Goal: Information Seeking & Learning: Learn about a topic

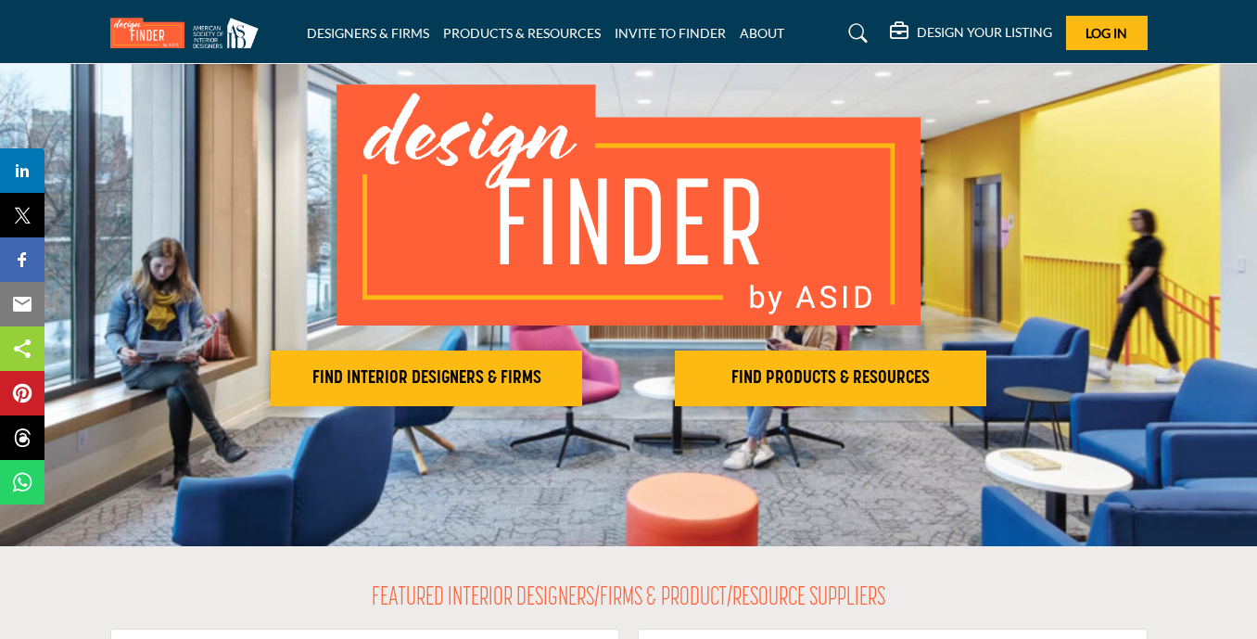
scroll to position [93, 0]
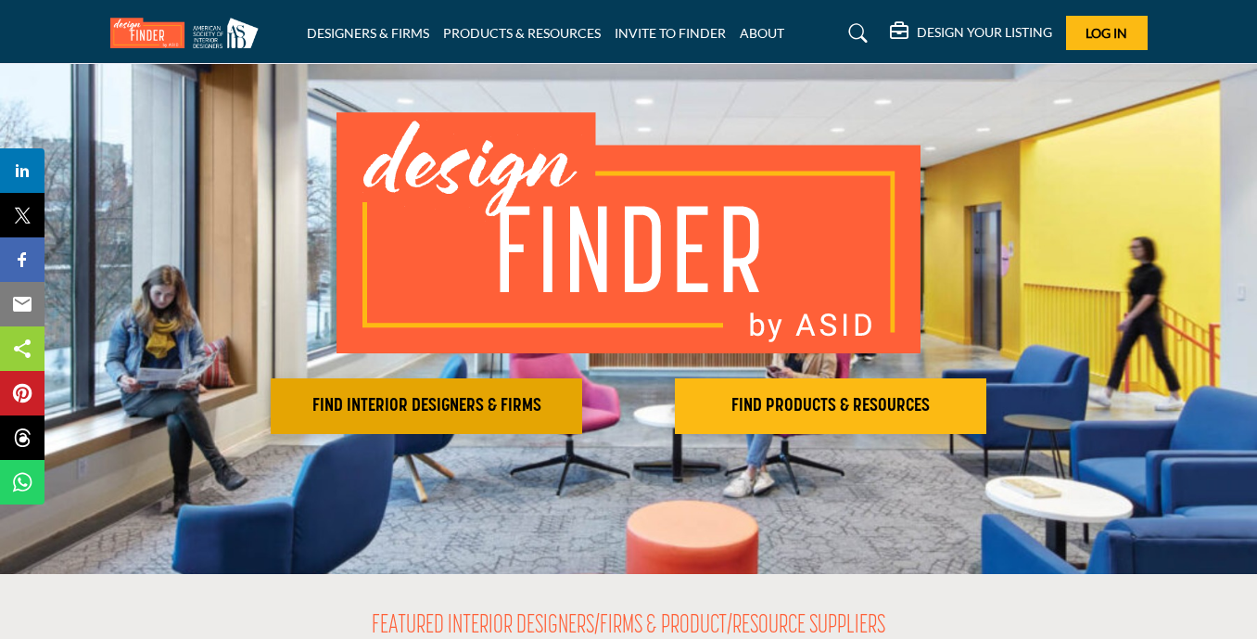
click at [436, 408] on h2 "FIND INTERIOR DESIGNERS & FIRMS" at bounding box center [426, 406] width 300 height 22
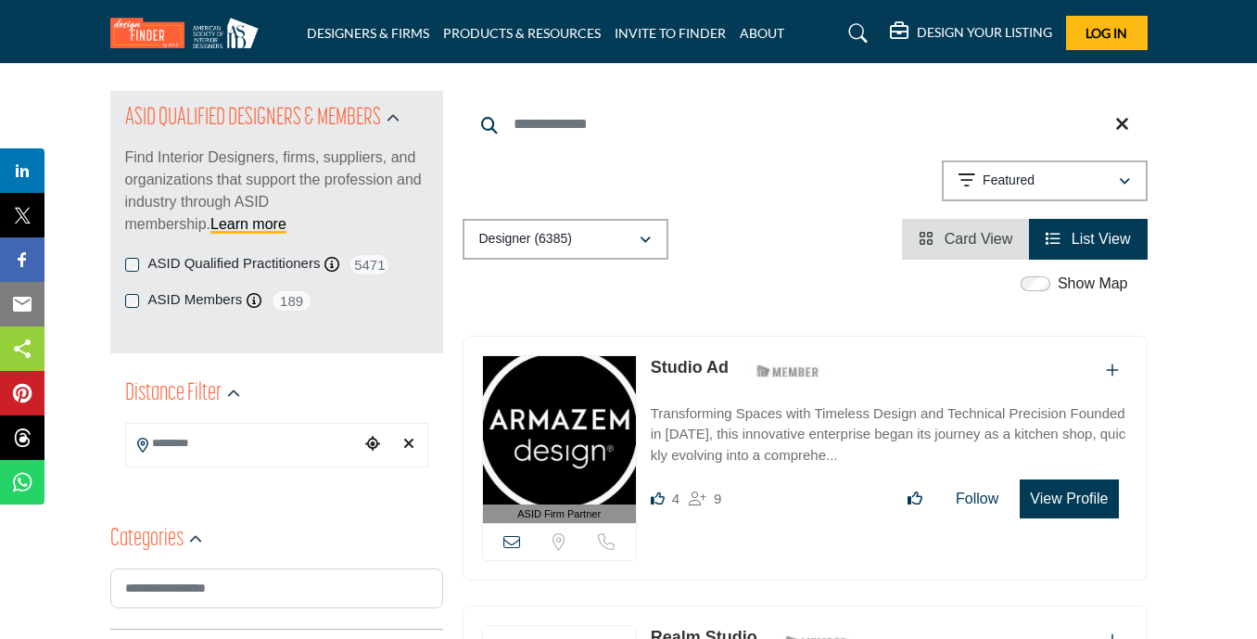
scroll to position [185, 0]
click at [318, 452] on input "Search Location" at bounding box center [243, 443] width 234 height 36
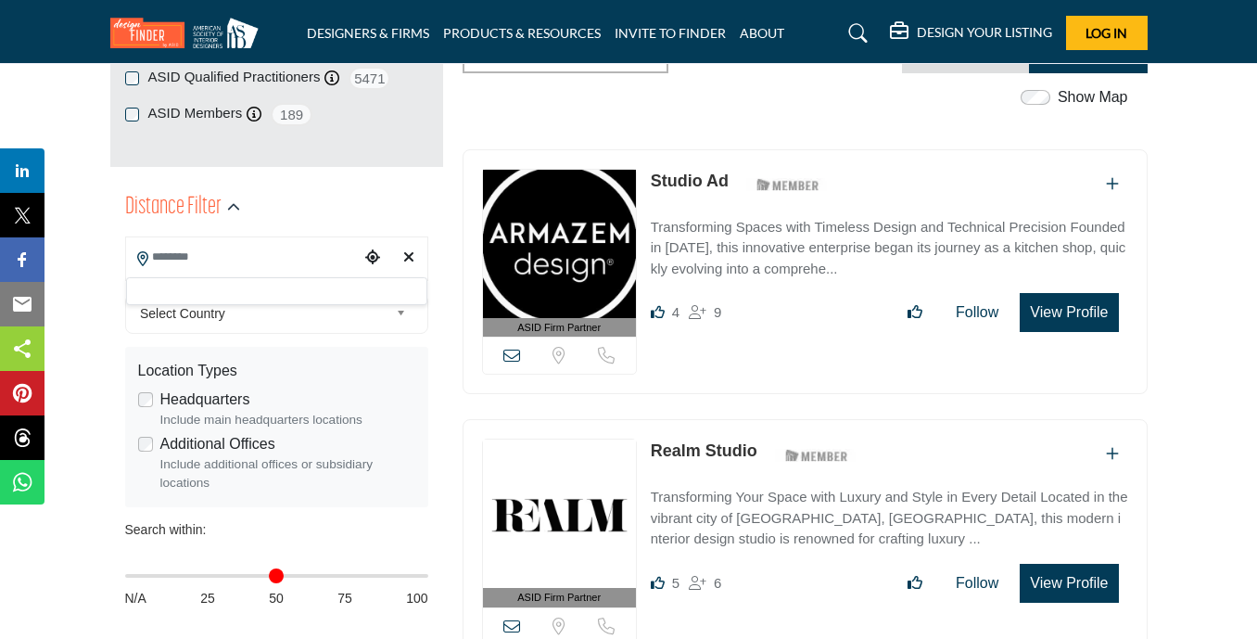
scroll to position [463, 0]
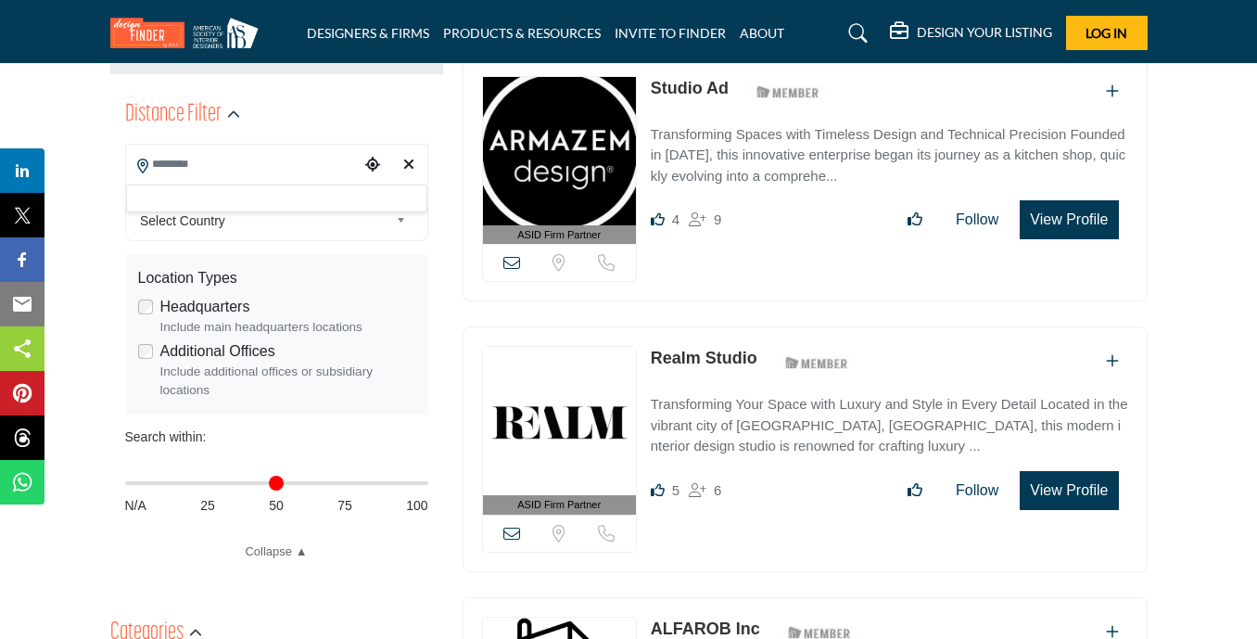
click at [232, 205] on div at bounding box center [276, 198] width 301 height 28
click at [240, 178] on input "Search Location" at bounding box center [243, 164] width 234 height 36
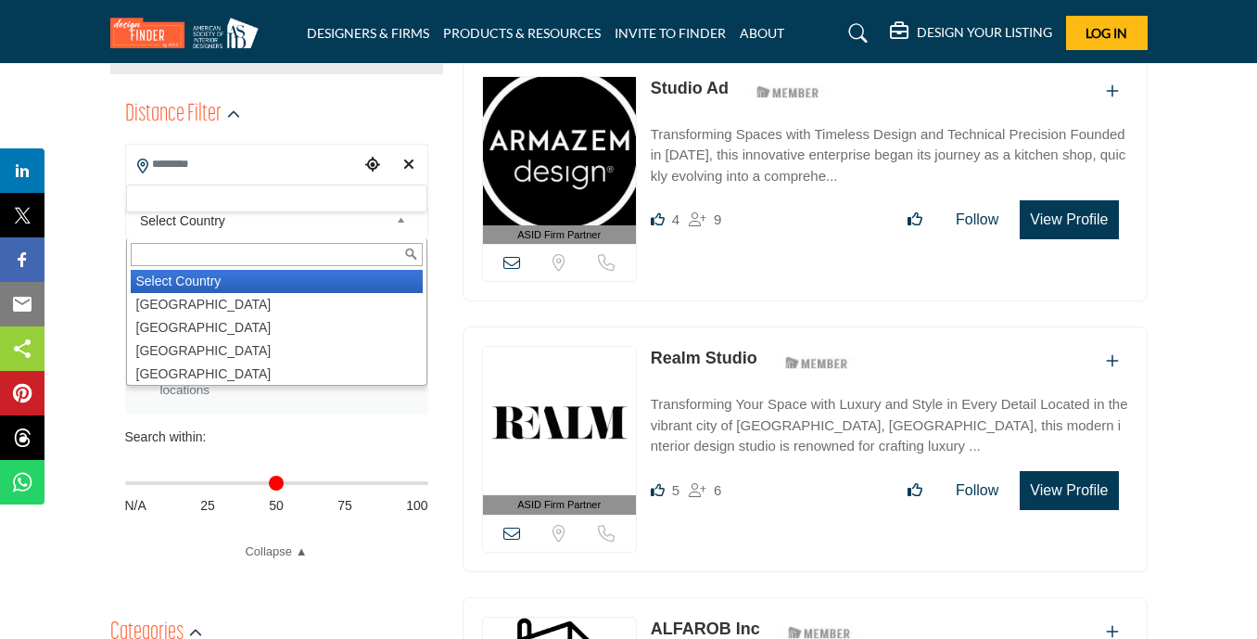
click at [401, 221] on b at bounding box center [404, 220] width 17 height 23
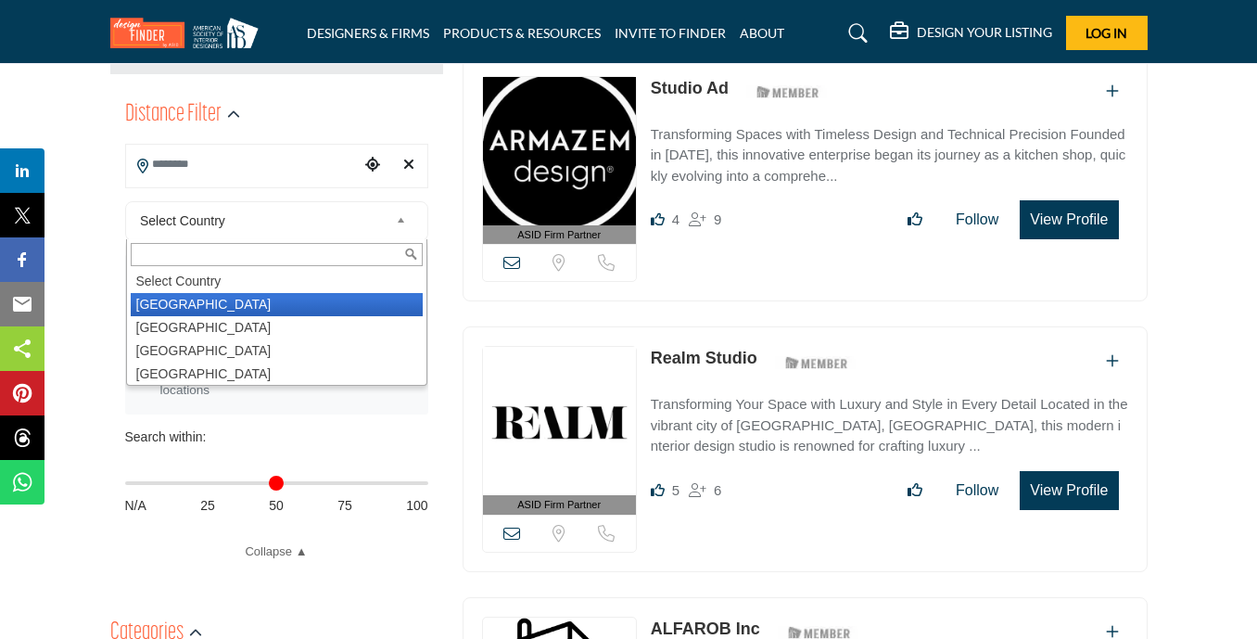
click at [183, 304] on li "[GEOGRAPHIC_DATA]" at bounding box center [277, 304] width 292 height 23
type input "***"
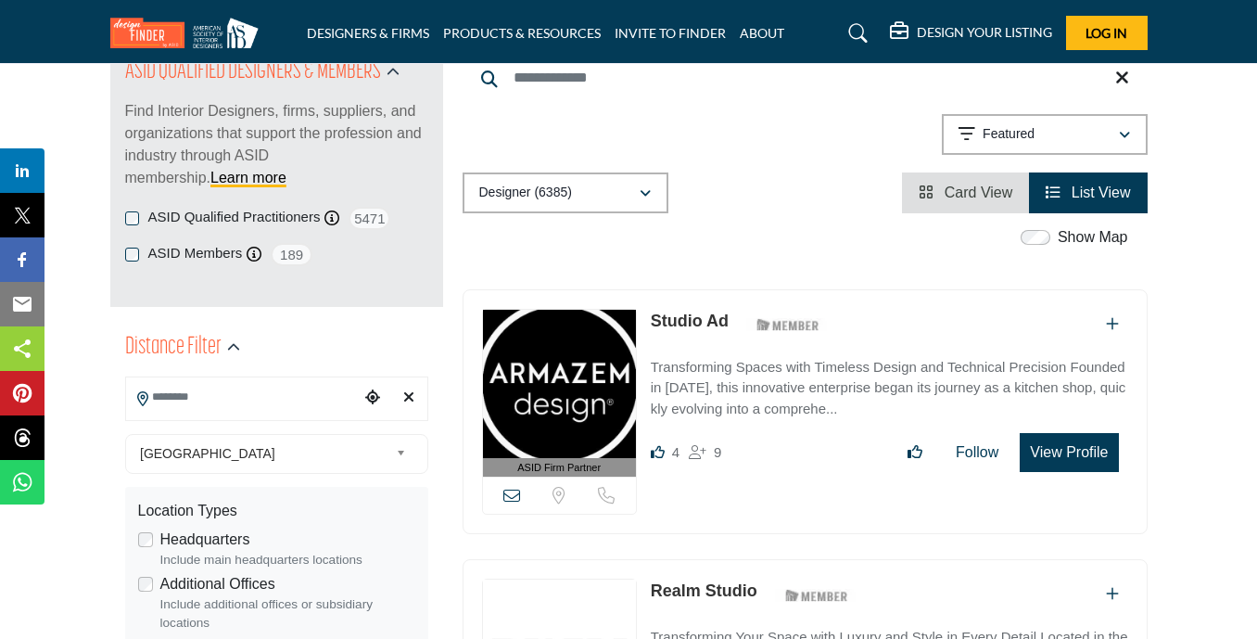
scroll to position [278, 0]
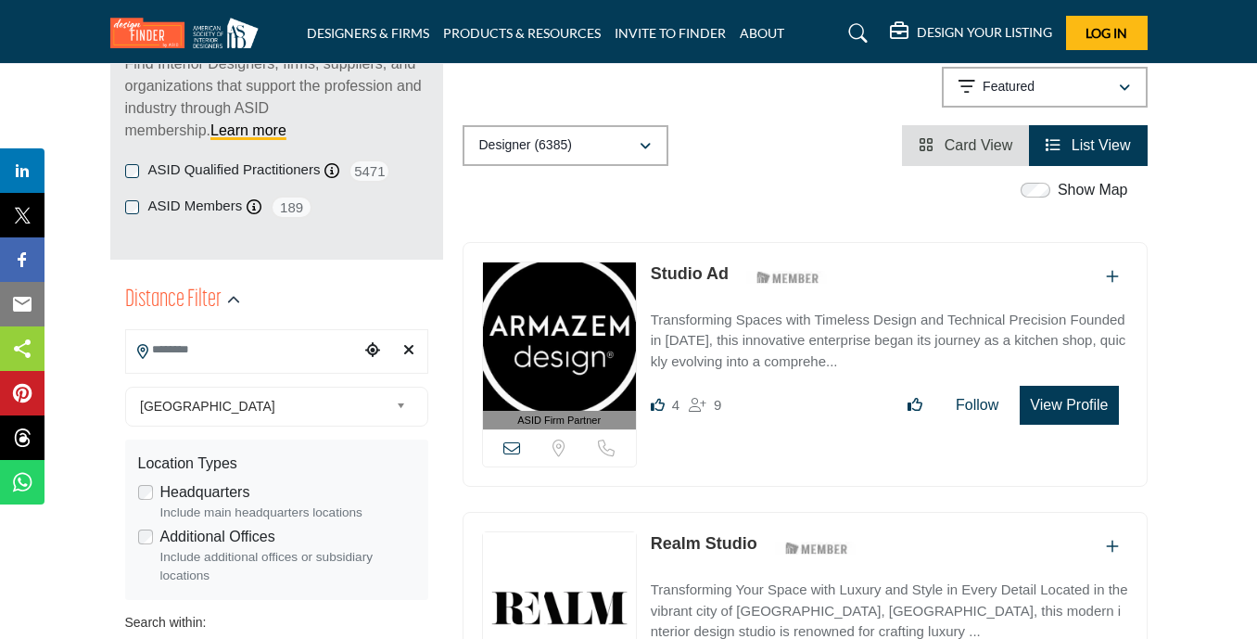
click at [226, 362] on input "Search Location" at bounding box center [243, 350] width 234 height 36
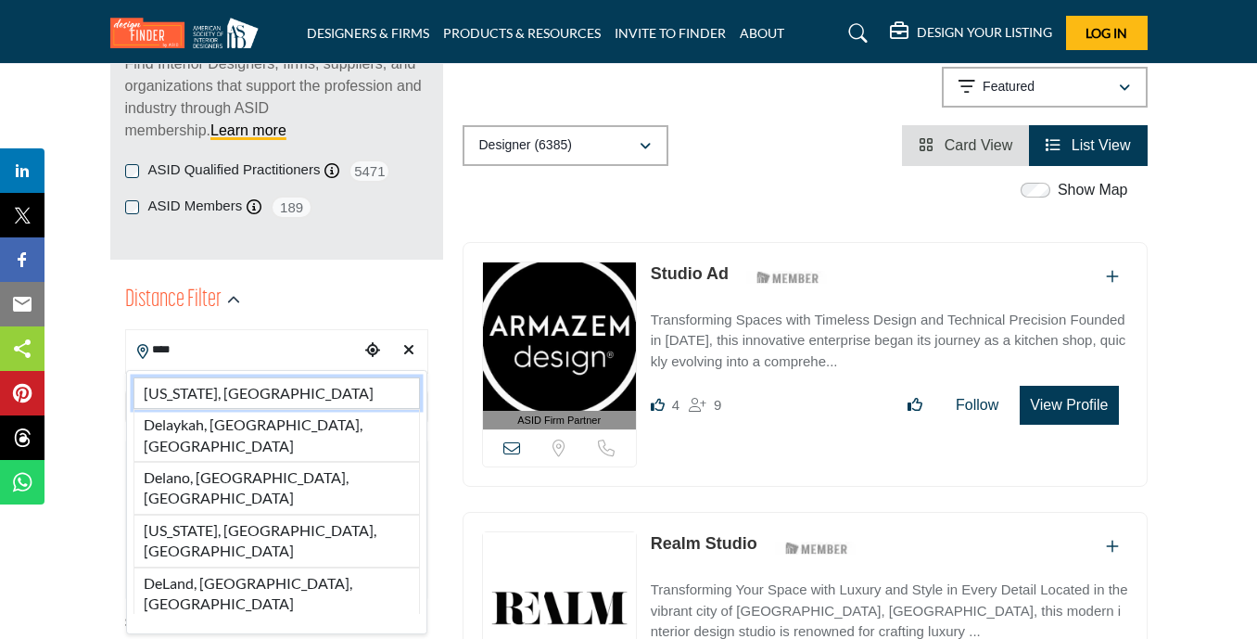
click at [193, 391] on li "[US_STATE], [GEOGRAPHIC_DATA]" at bounding box center [276, 393] width 286 height 32
type input "**********"
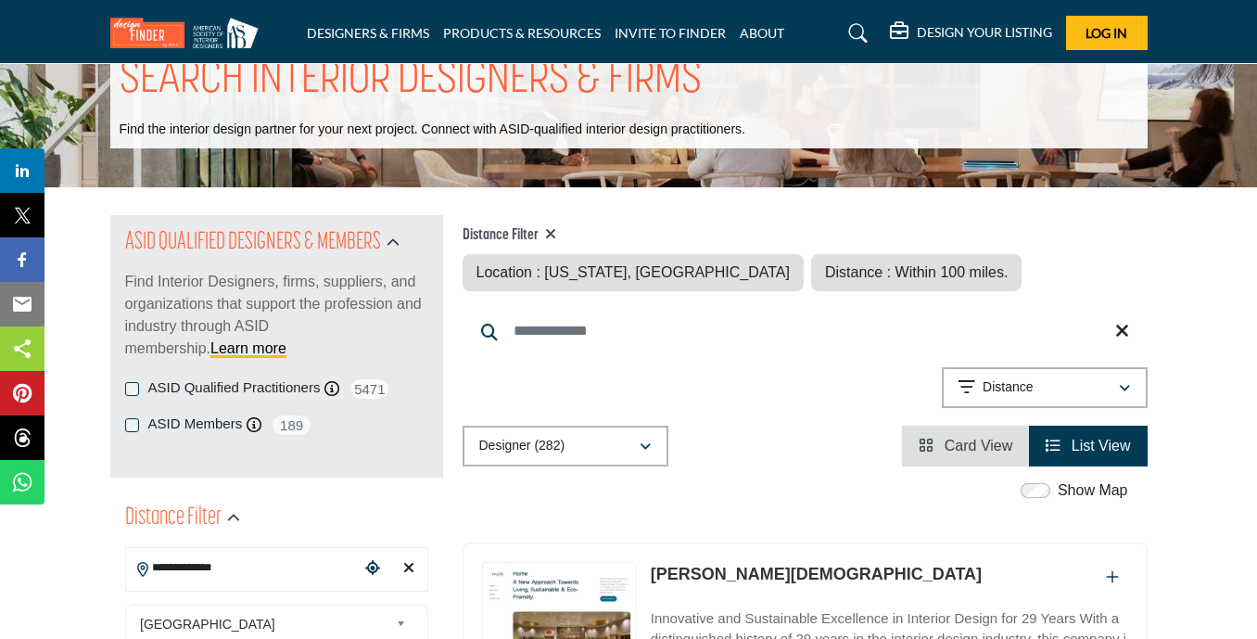
scroll to position [93, 0]
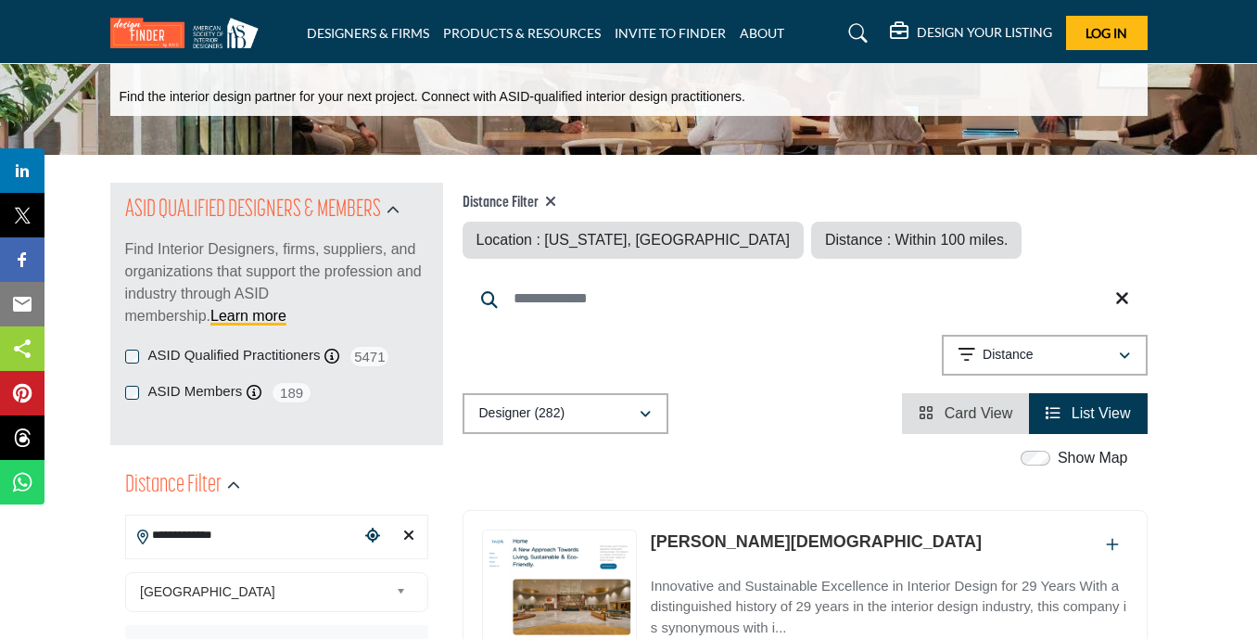
click at [531, 297] on input "Search Keyword" at bounding box center [805, 298] width 685 height 44
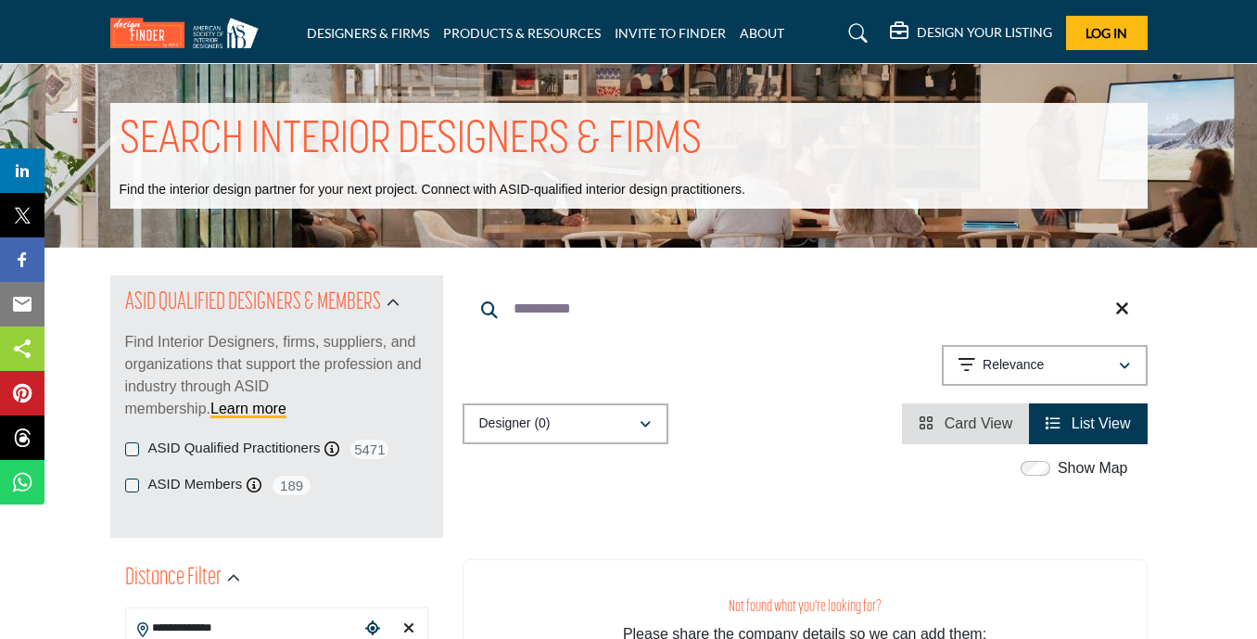
type input "**********"
click at [645, 420] on icon "button" at bounding box center [645, 424] width 11 height 13
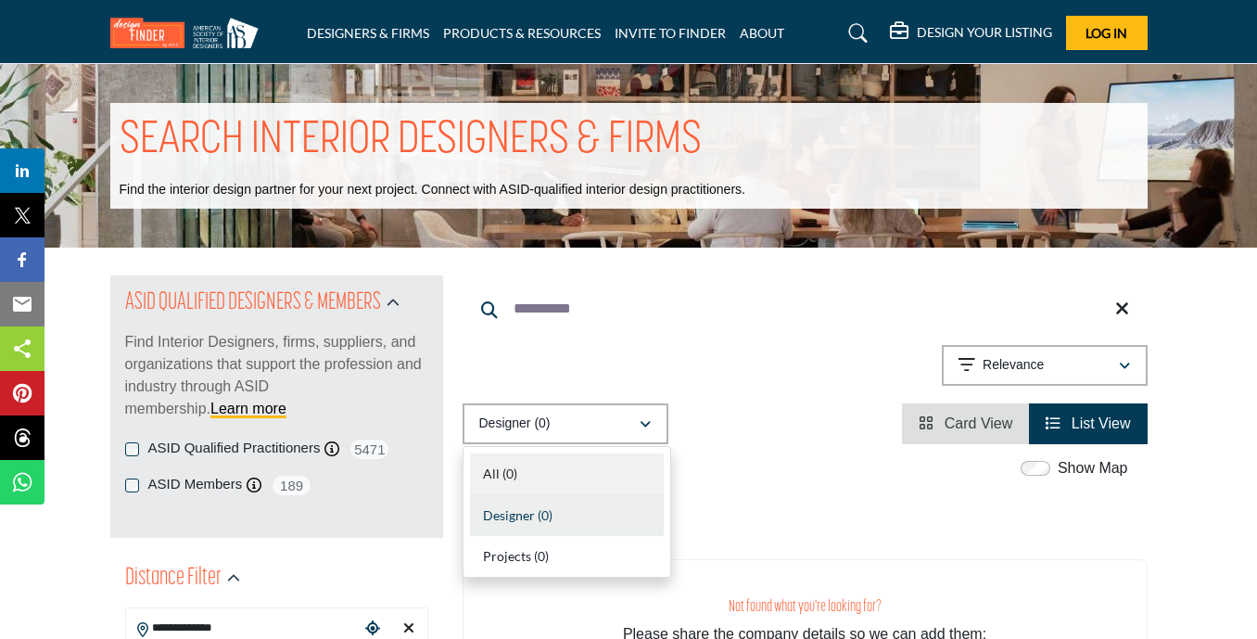
click at [526, 470] on div "All (0)" at bounding box center [567, 474] width 194 height 42
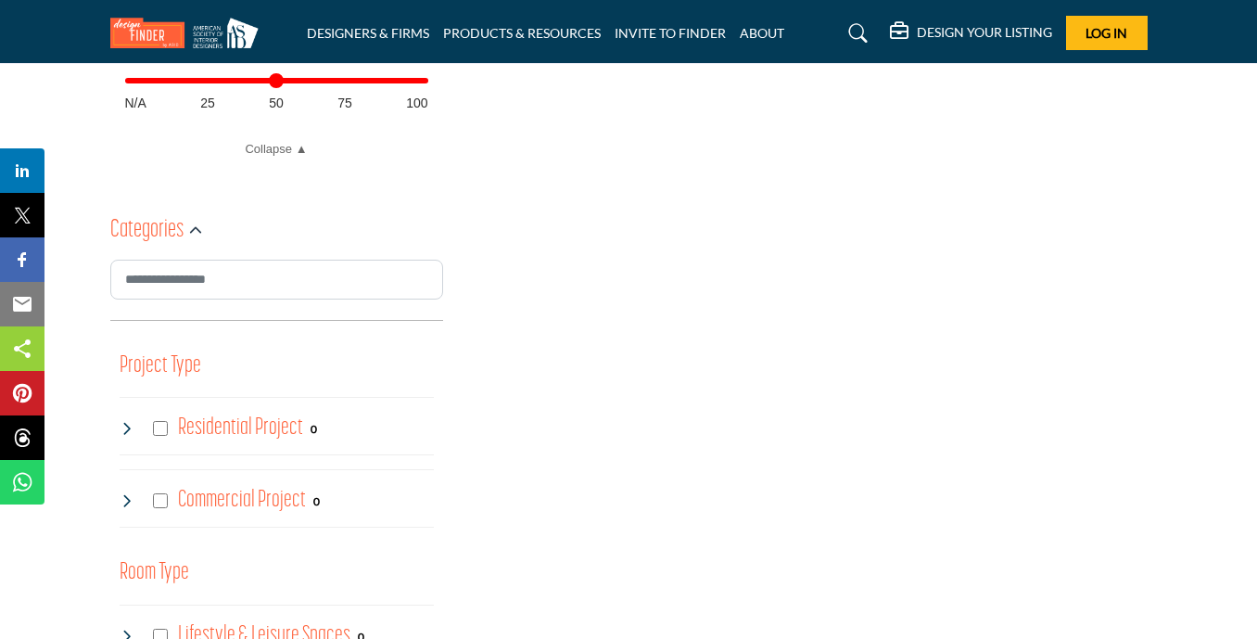
scroll to position [927, 0]
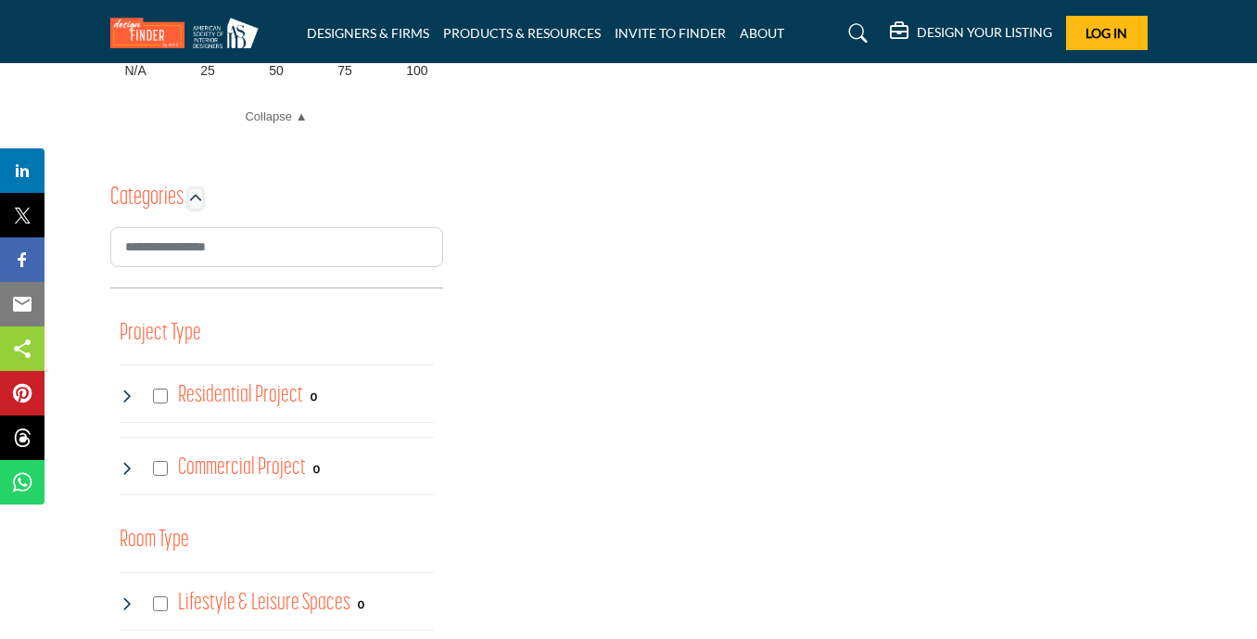
click at [193, 197] on icon "button" at bounding box center [195, 198] width 13 height 13
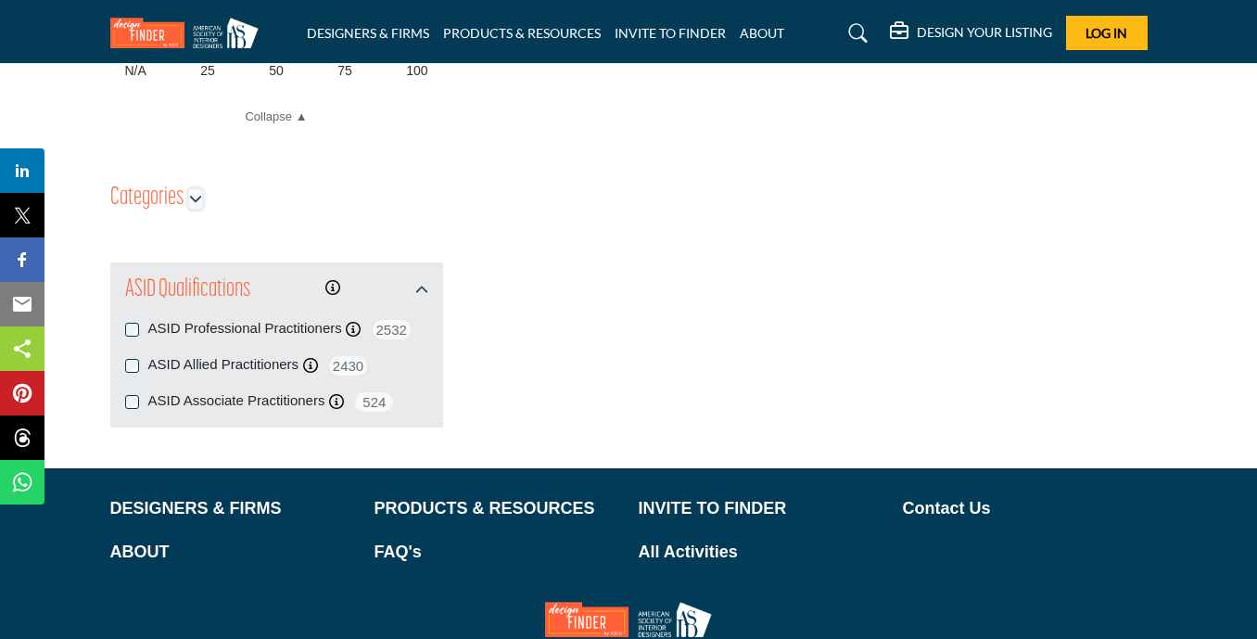
click at [193, 197] on icon "button" at bounding box center [195, 198] width 13 height 13
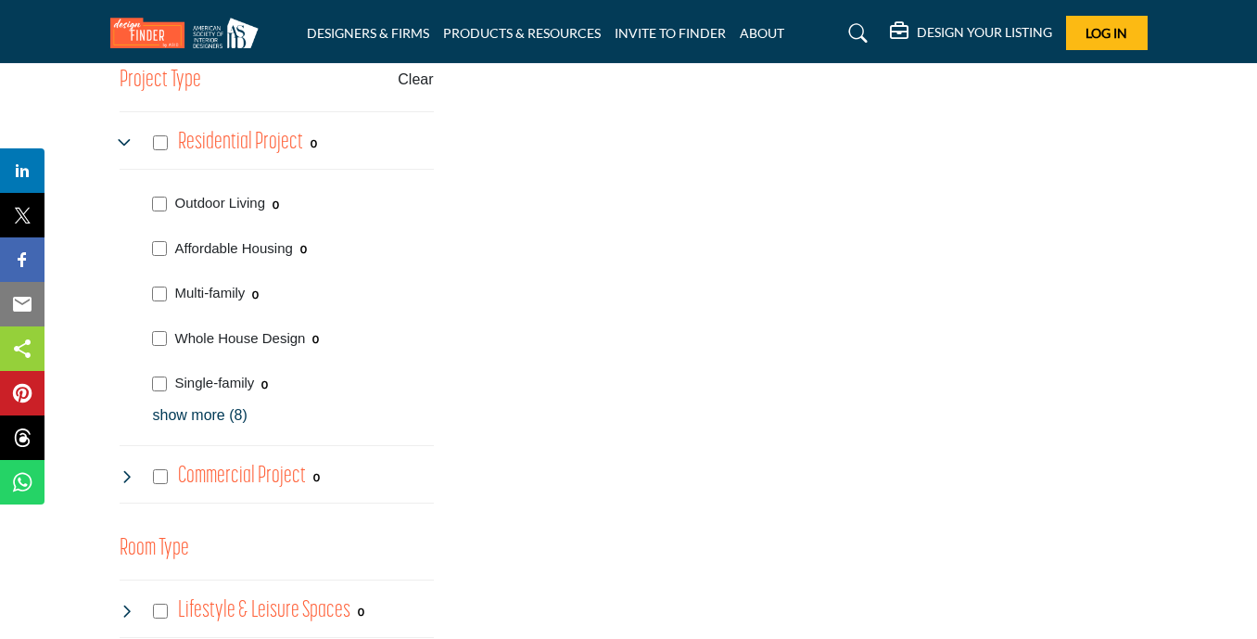
scroll to position [1205, 0]
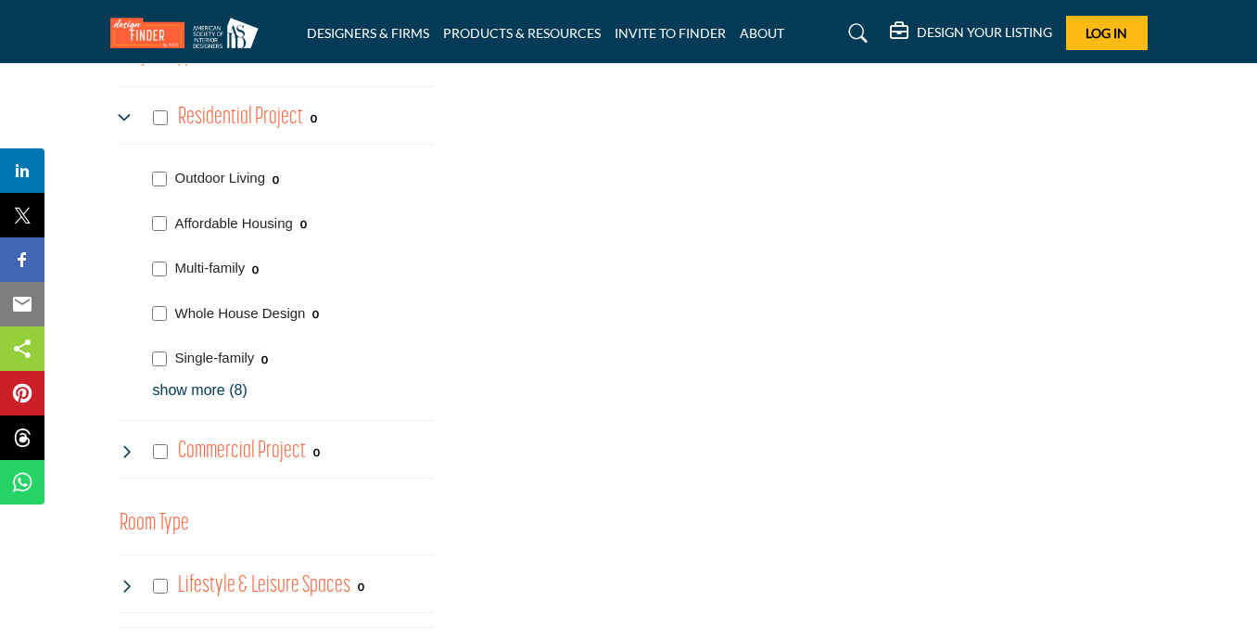
click at [196, 392] on p "show more (8)" at bounding box center [293, 390] width 281 height 22
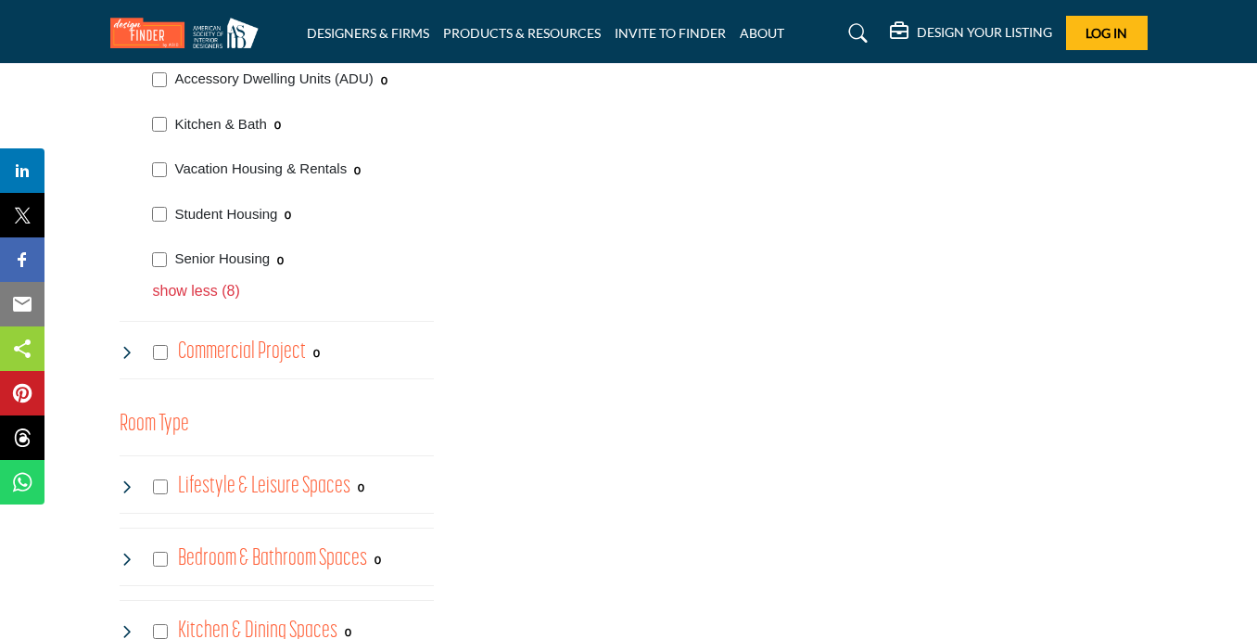
scroll to position [1668, 0]
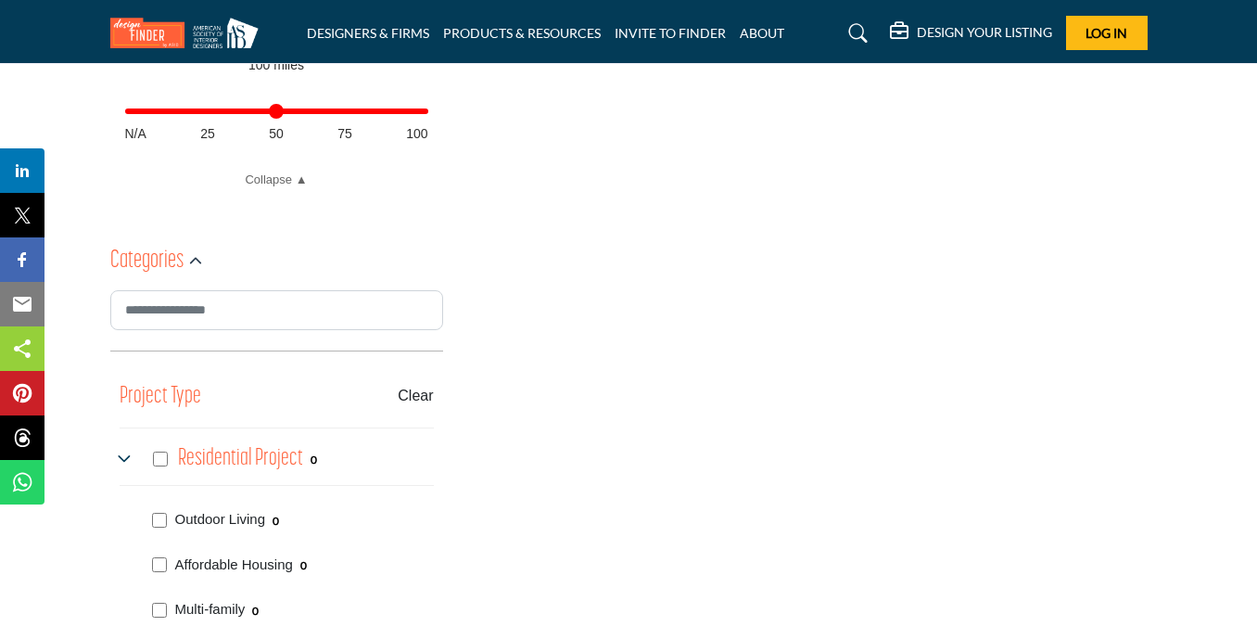
scroll to position [927, 0]
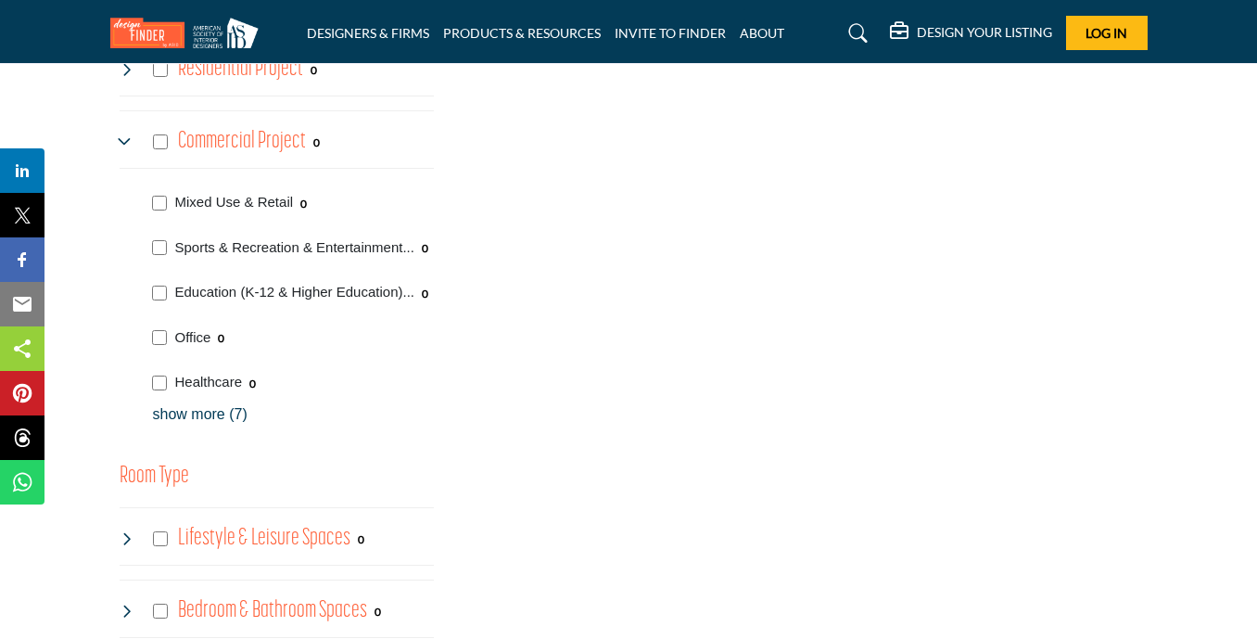
scroll to position [1298, 0]
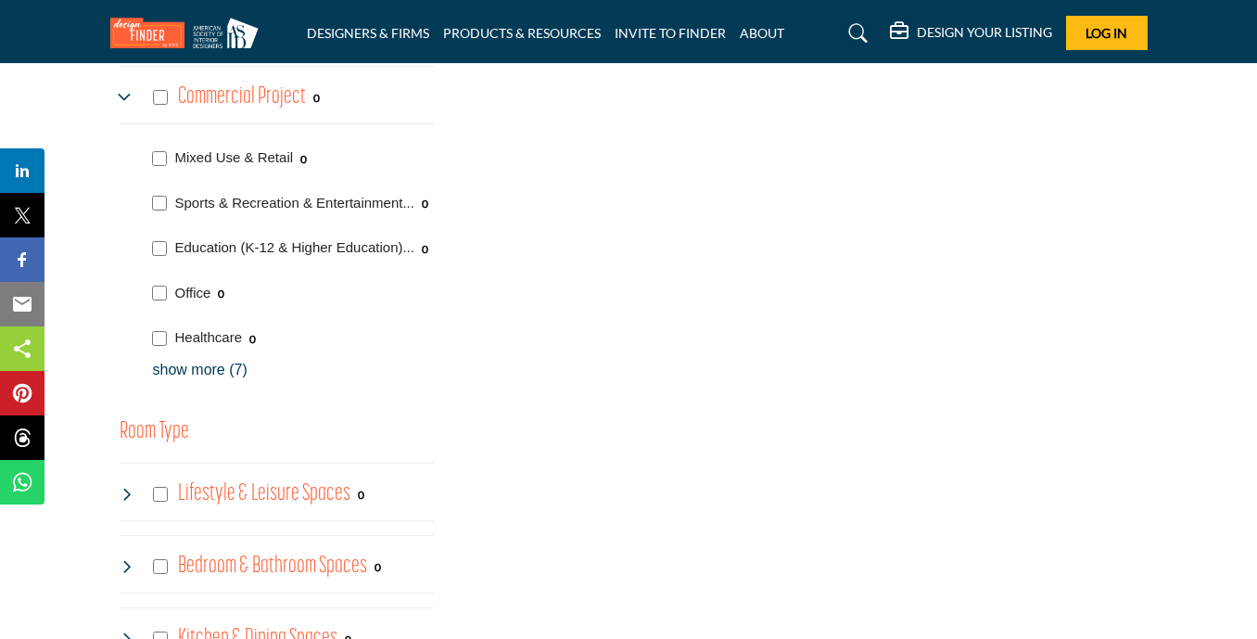
click at [199, 371] on p "show more (7)" at bounding box center [293, 370] width 281 height 22
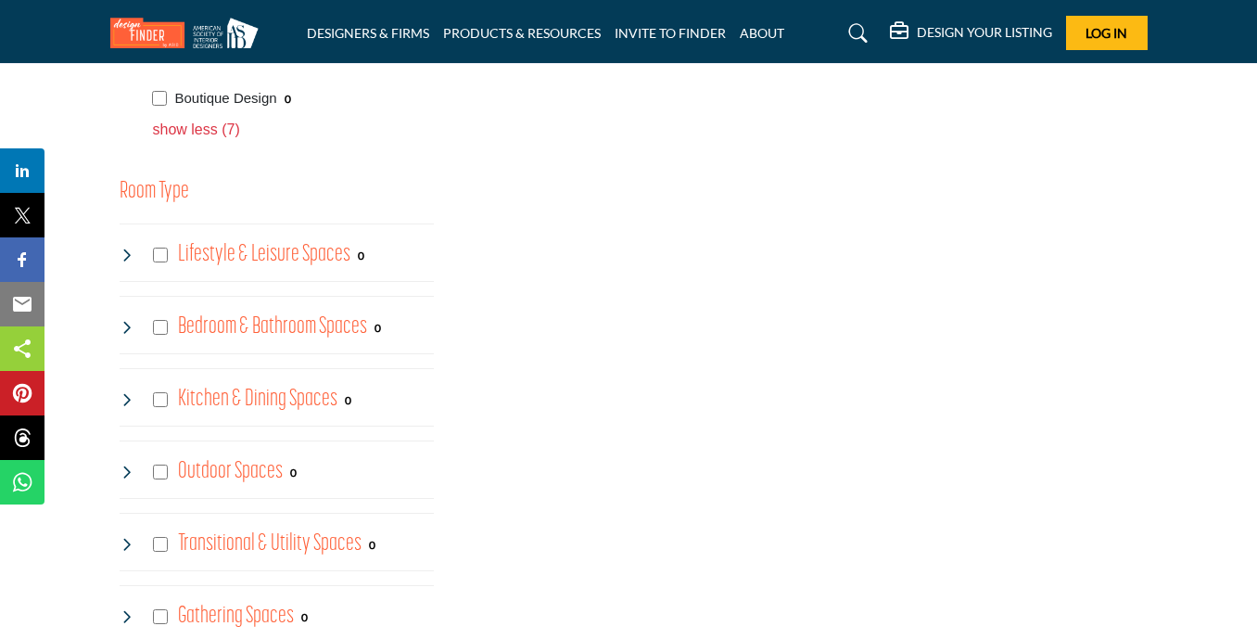
scroll to position [1854, 0]
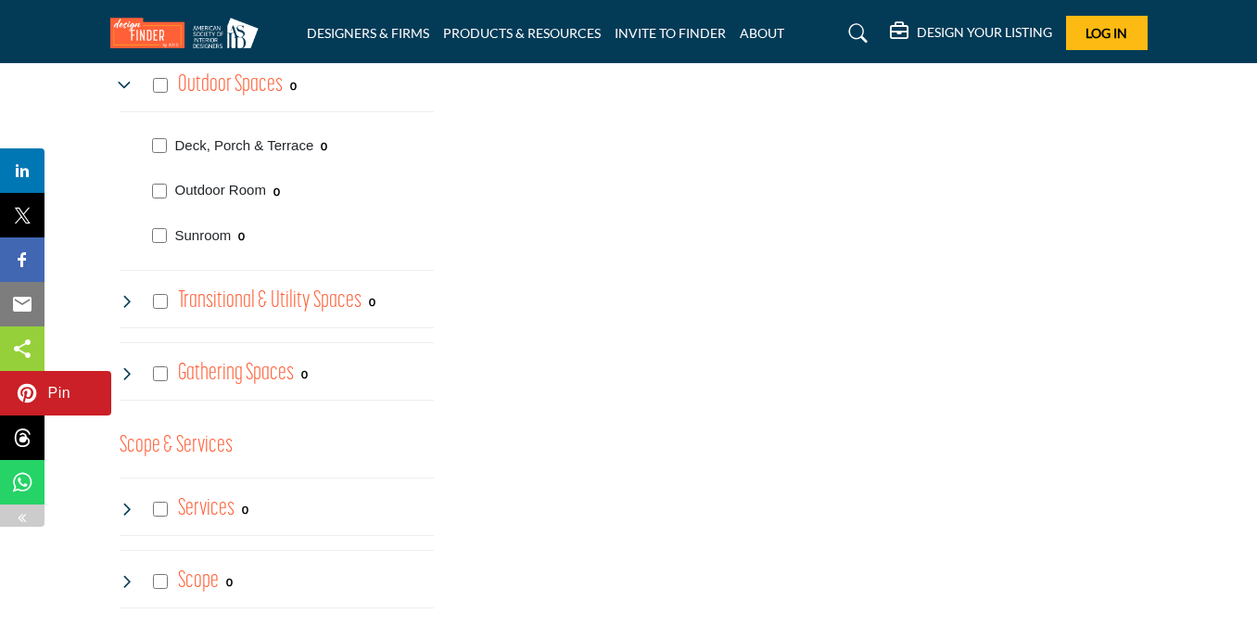
scroll to position [2114, 0]
